Goal: Task Accomplishment & Management: Use online tool/utility

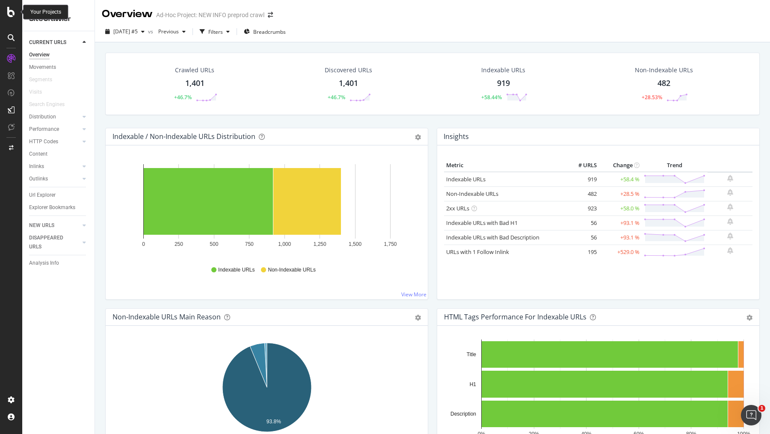
click at [9, 12] on icon at bounding box center [11, 12] width 8 height 10
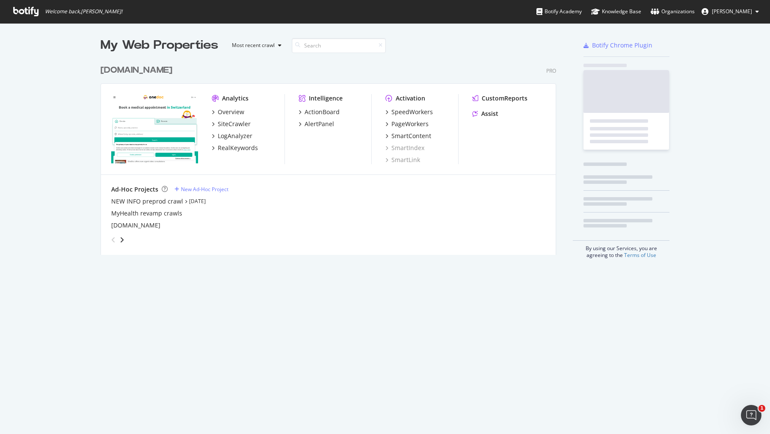
scroll to position [434, 770]
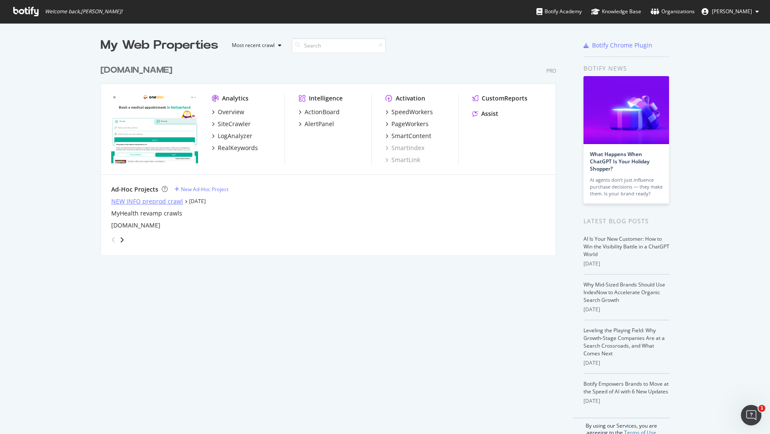
click at [154, 203] on div "NEW INFO preprod crawl" at bounding box center [147, 201] width 72 height 9
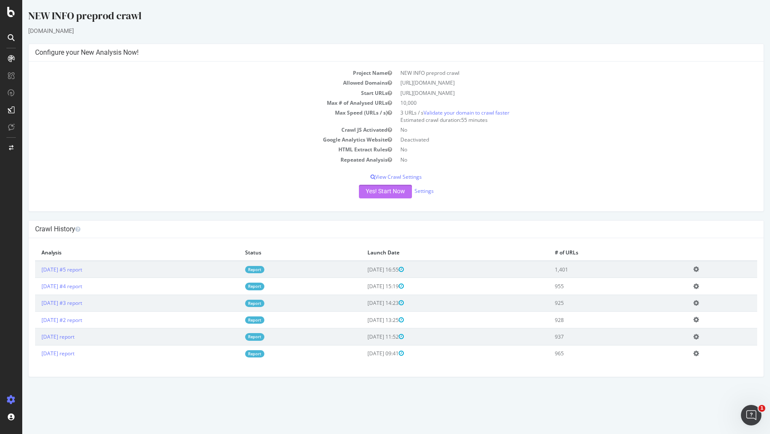
click at [386, 190] on button "Yes! Start Now" at bounding box center [385, 192] width 53 height 14
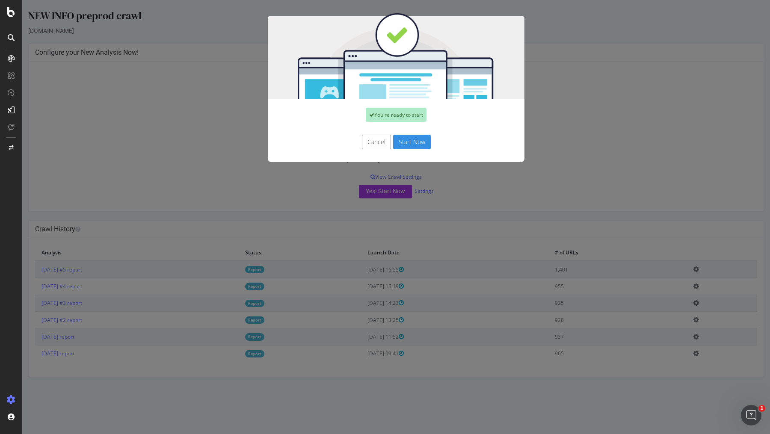
click at [414, 139] on button "Start Now" at bounding box center [412, 142] width 38 height 15
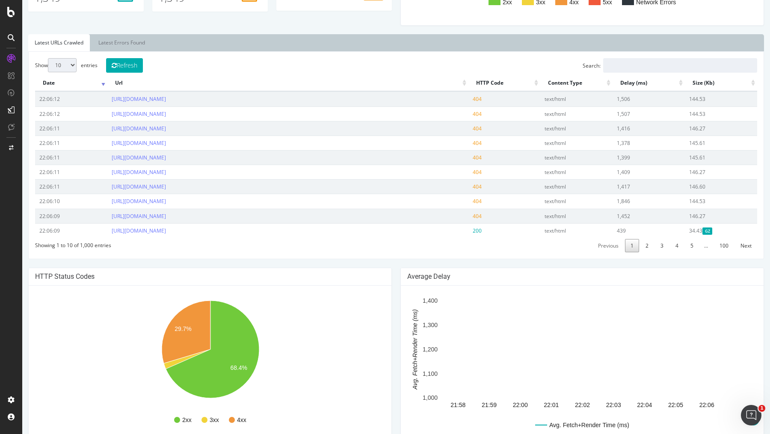
scroll to position [266, 0]
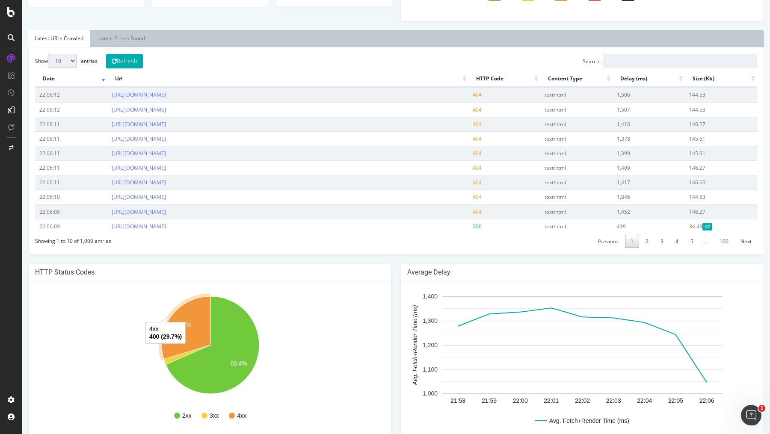
click at [190, 327] on icon "A chart." at bounding box center [186, 327] width 49 height 63
click at [166, 92] on link "[URL][DOMAIN_NAME]" at bounding box center [139, 94] width 54 height 7
click at [197, 317] on icon "A chart." at bounding box center [186, 327] width 49 height 63
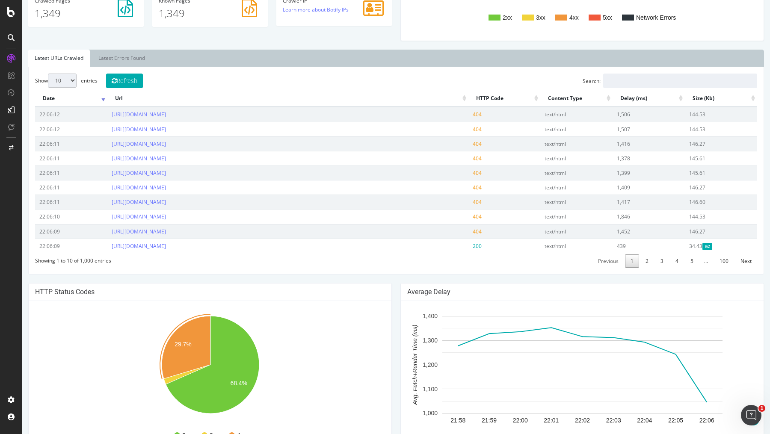
scroll to position [243, 0]
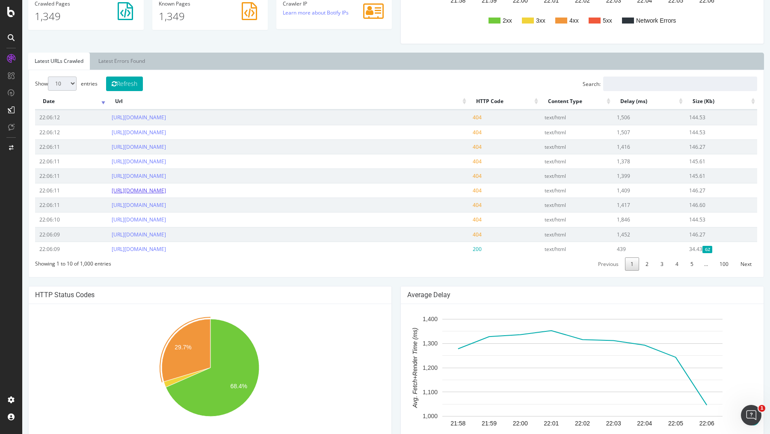
click at [166, 188] on link "[URL][DOMAIN_NAME]" at bounding box center [139, 190] width 54 height 7
click at [166, 205] on link "[URL][DOMAIN_NAME]" at bounding box center [139, 204] width 54 height 7
click at [652, 264] on link "2" at bounding box center [647, 264] width 14 height 13
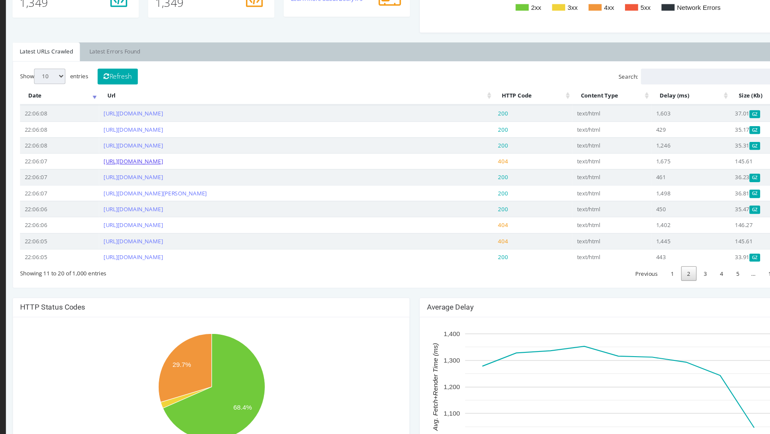
click at [149, 146] on link "[URL][DOMAIN_NAME]" at bounding box center [122, 146] width 54 height 7
click at [648, 246] on link "3" at bounding box center [645, 249] width 14 height 13
click at [665, 249] on link "4" at bounding box center [660, 249] width 14 height 13
click at [674, 254] on link "5" at bounding box center [675, 249] width 14 height 13
click at [674, 248] on link "6" at bounding box center [675, 249] width 14 height 13
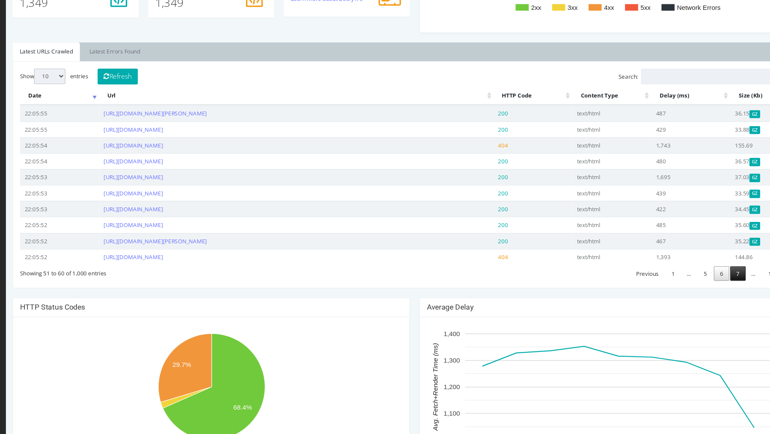
click at [675, 255] on link "7" at bounding box center [675, 249] width 14 height 13
click at [675, 246] on link "8" at bounding box center [675, 249] width 14 height 13
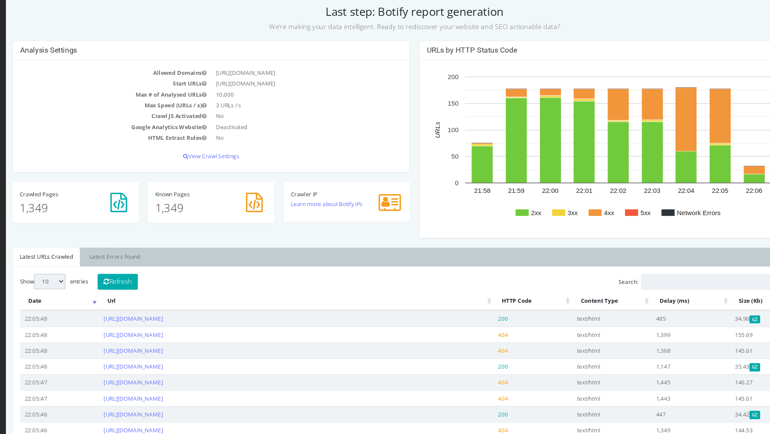
scroll to position [0, 0]
